Goal: Task Accomplishment & Management: Manage account settings

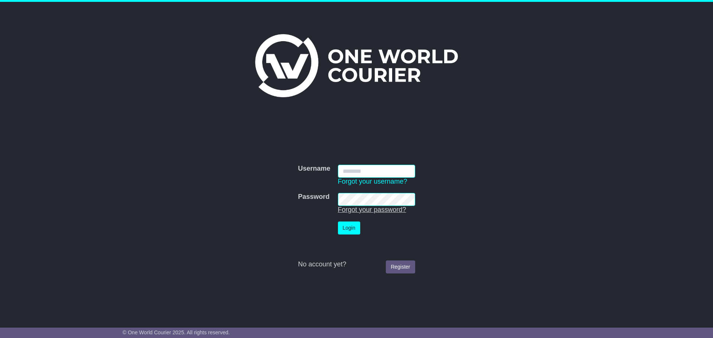
type input "**********"
click at [346, 227] on button "Login" at bounding box center [349, 228] width 22 height 13
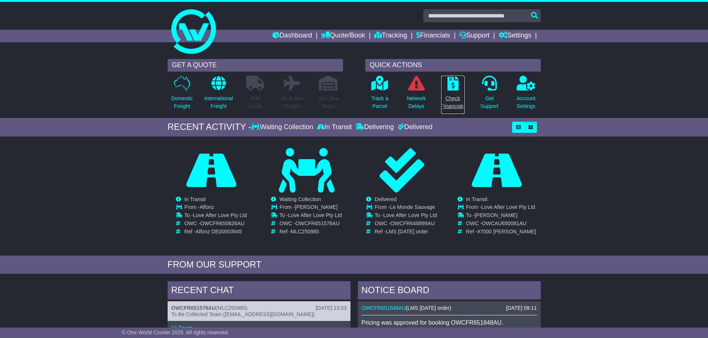
click at [451, 90] on icon at bounding box center [452, 83] width 11 height 15
